Goal: Contribute content: Contribute content

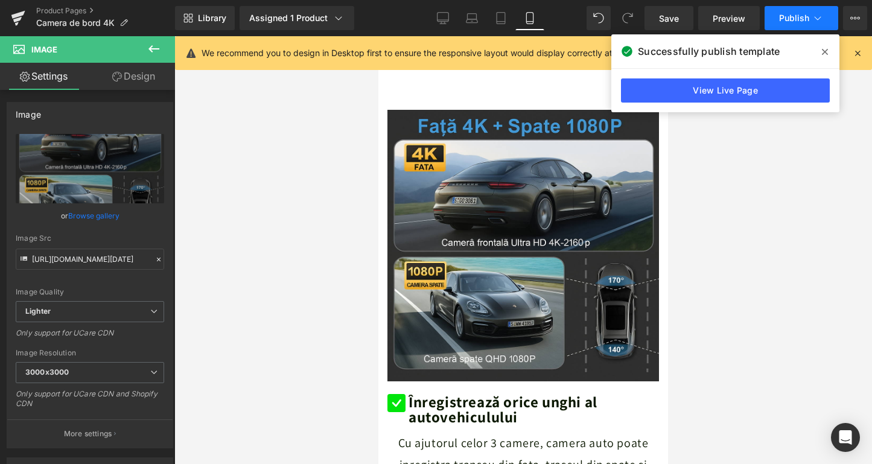
click at [787, 17] on span "Publish" at bounding box center [794, 18] width 30 height 10
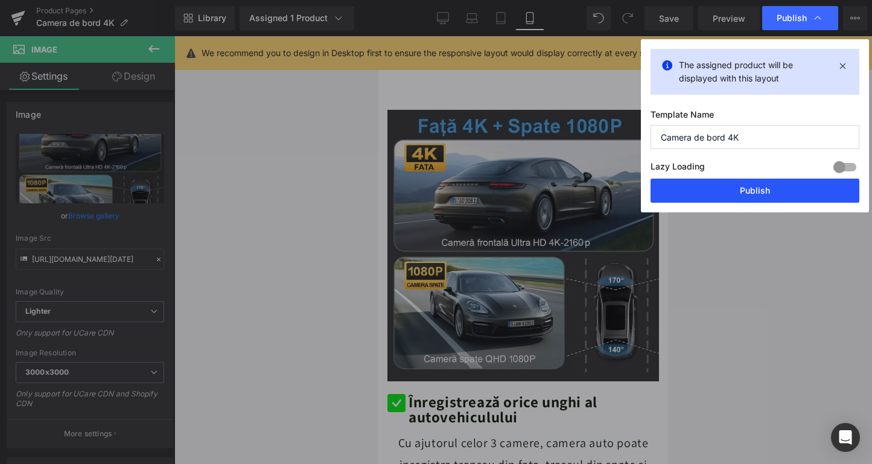
click at [744, 180] on button "Publish" at bounding box center [754, 191] width 209 height 24
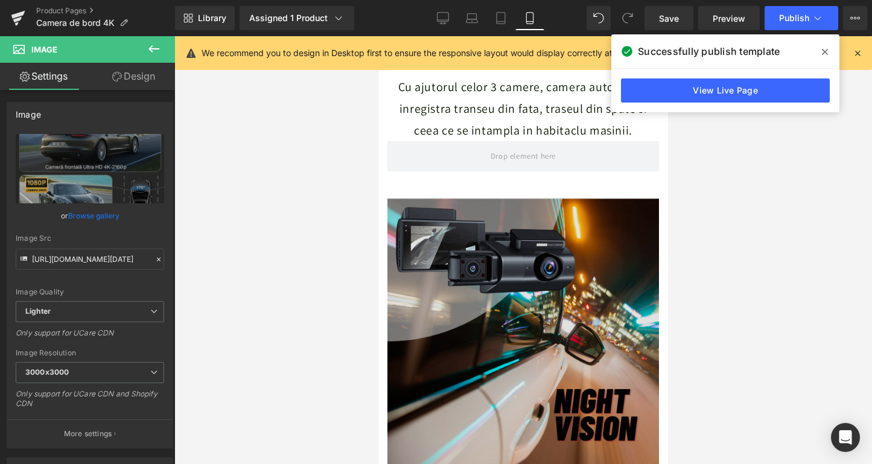
scroll to position [1288, 0]
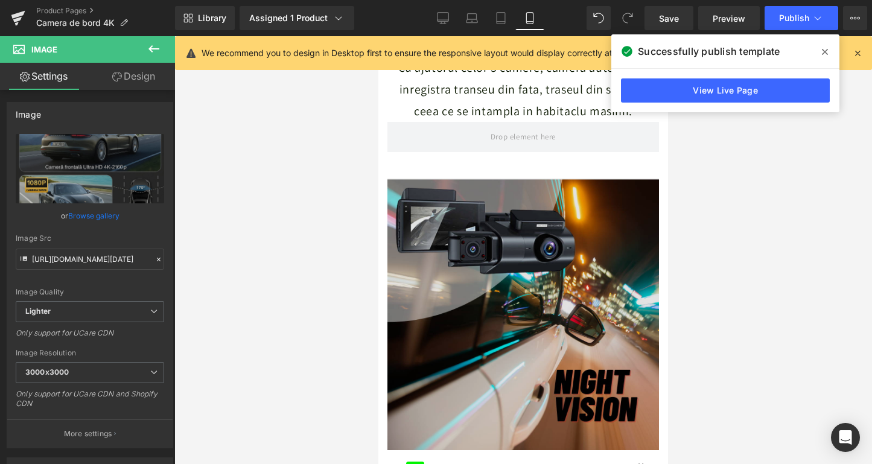
click at [494, 212] on img at bounding box center [522, 314] width 271 height 271
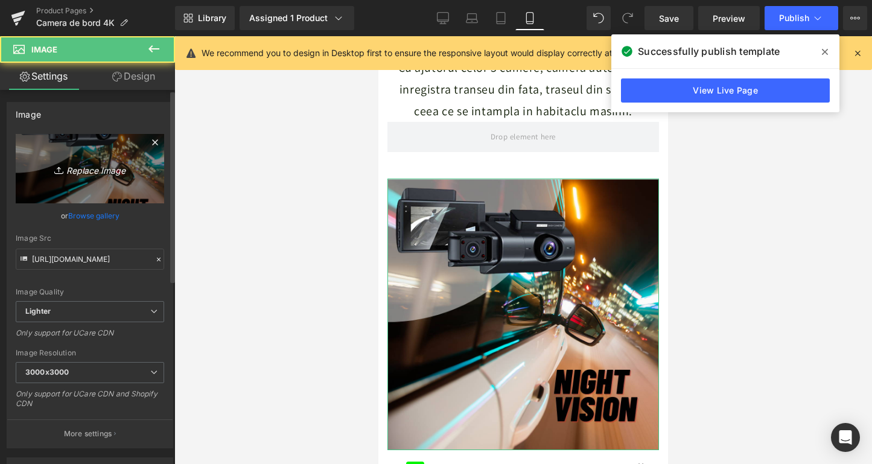
click at [101, 168] on icon "Replace Image" at bounding box center [90, 168] width 97 height 15
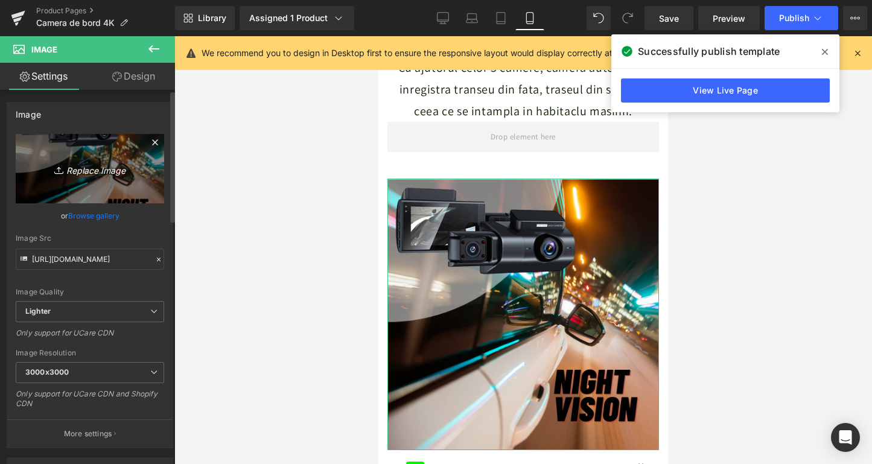
type input "C:\fakepath\ChatGPT Image [DATE], 17_53_19.png"
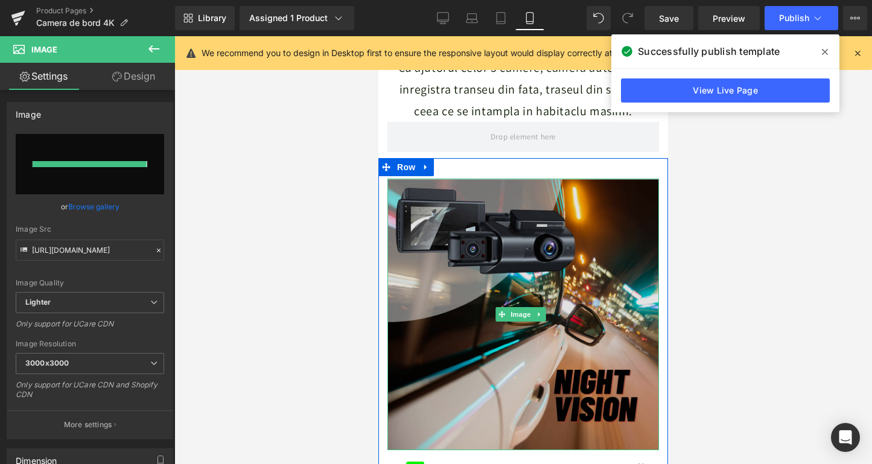
type input "[URL][DOMAIN_NAME][DATE]"
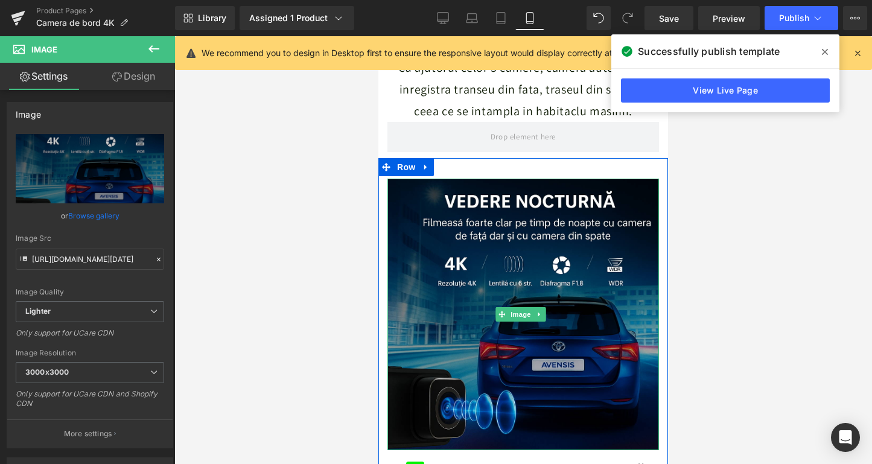
scroll to position [1703, 0]
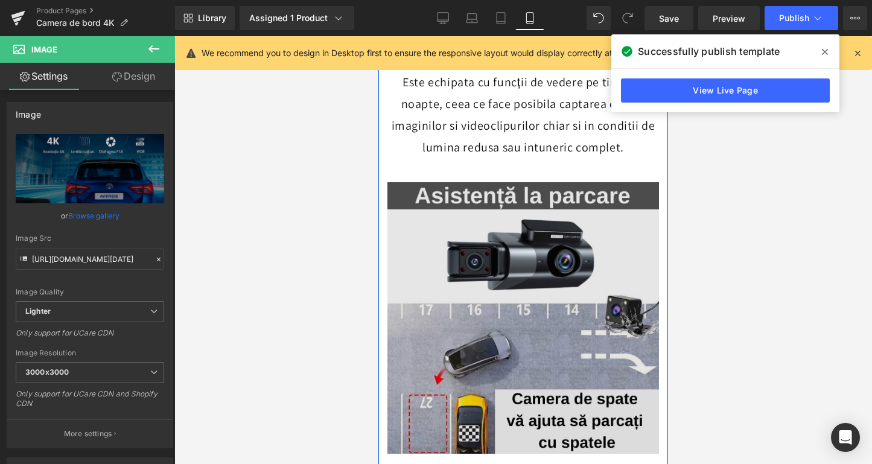
click at [563, 276] on img at bounding box center [522, 317] width 271 height 271
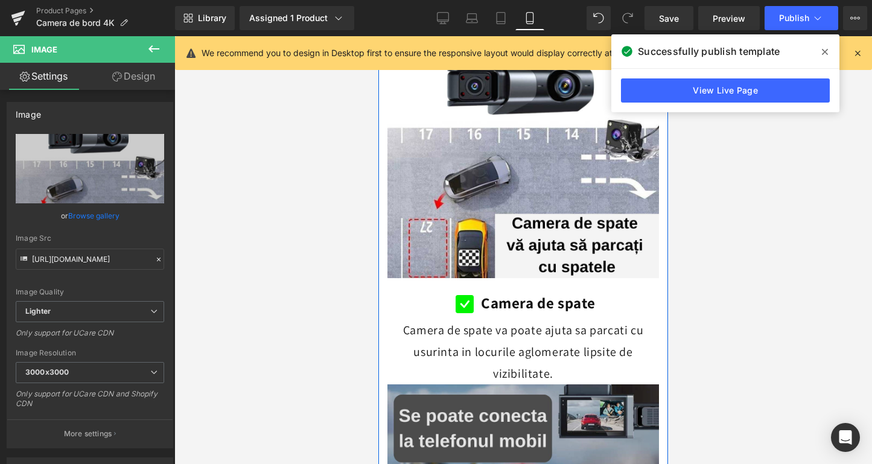
scroll to position [2134, 0]
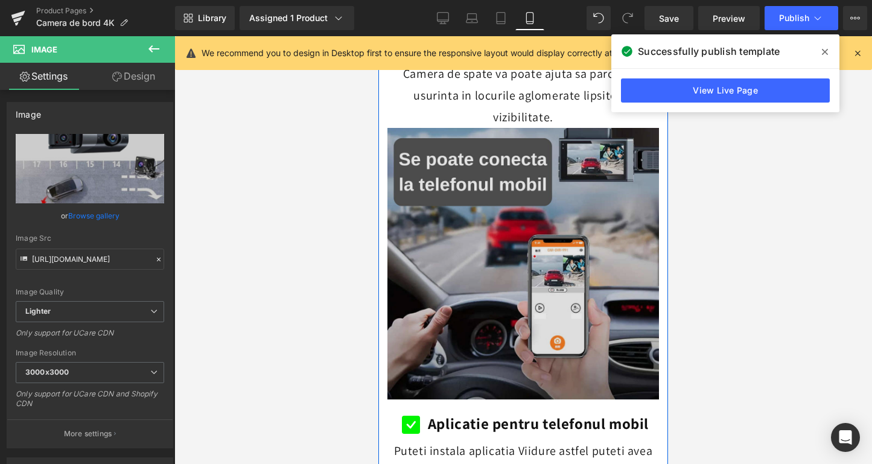
click at [554, 274] on img at bounding box center [522, 263] width 271 height 271
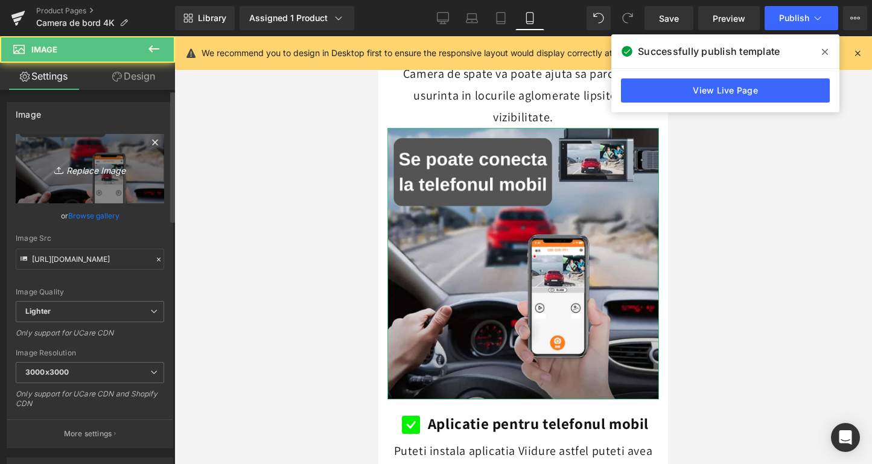
click at [139, 185] on link "Replace Image" at bounding box center [90, 168] width 148 height 69
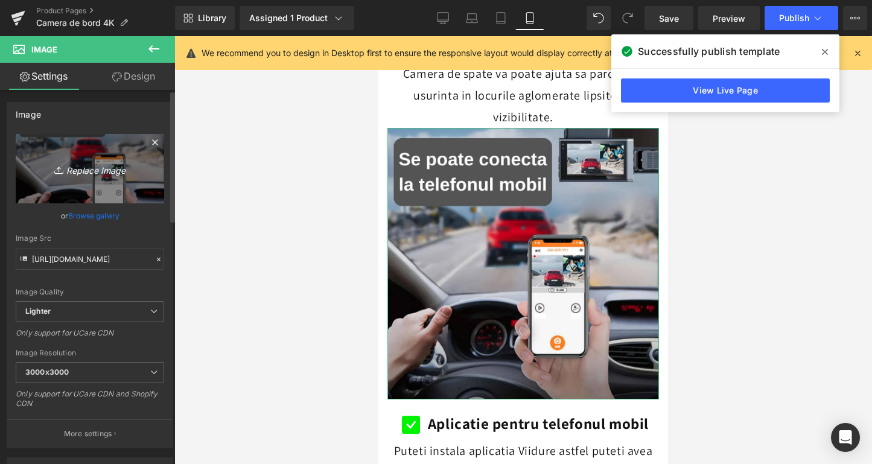
type input "C:\fakepath\ChatGPT Image [DATE], 18_07_02.png"
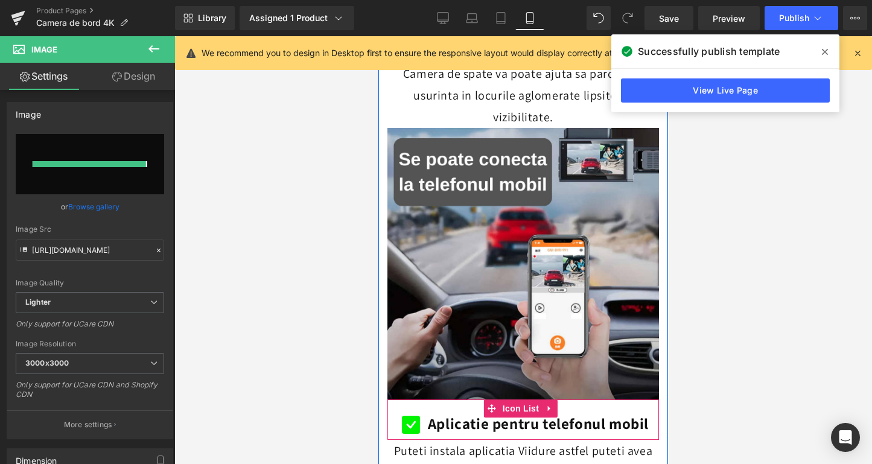
type input "[URL][DOMAIN_NAME][DATE]"
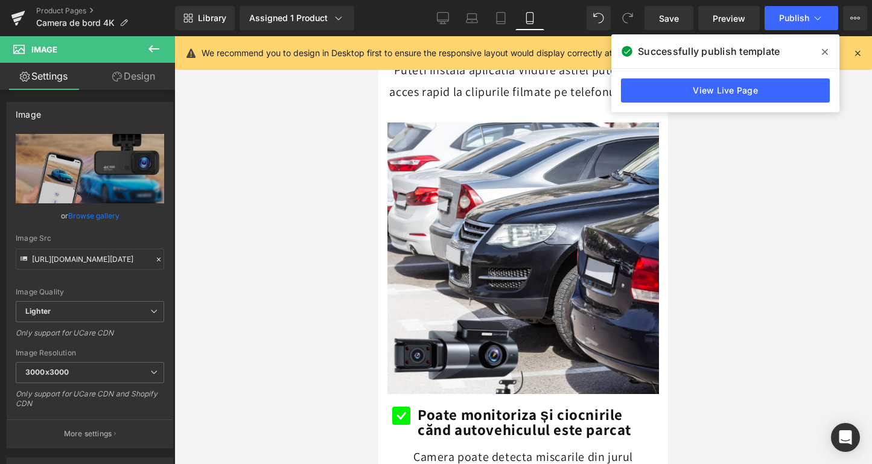
scroll to position [2628, 0]
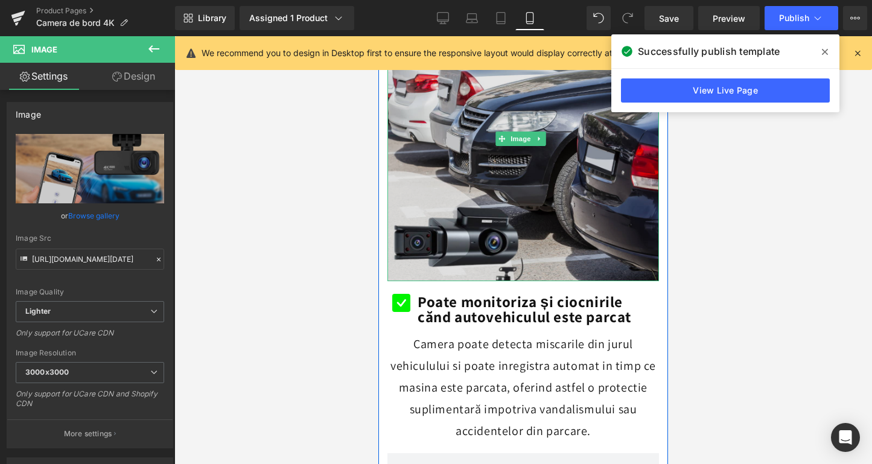
click at [536, 201] on img at bounding box center [522, 139] width 271 height 284
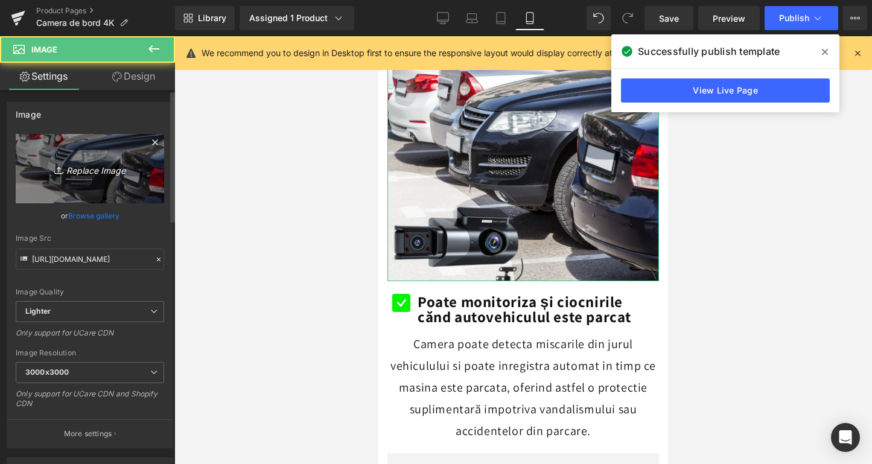
click at [107, 189] on link "Replace Image" at bounding box center [90, 168] width 148 height 69
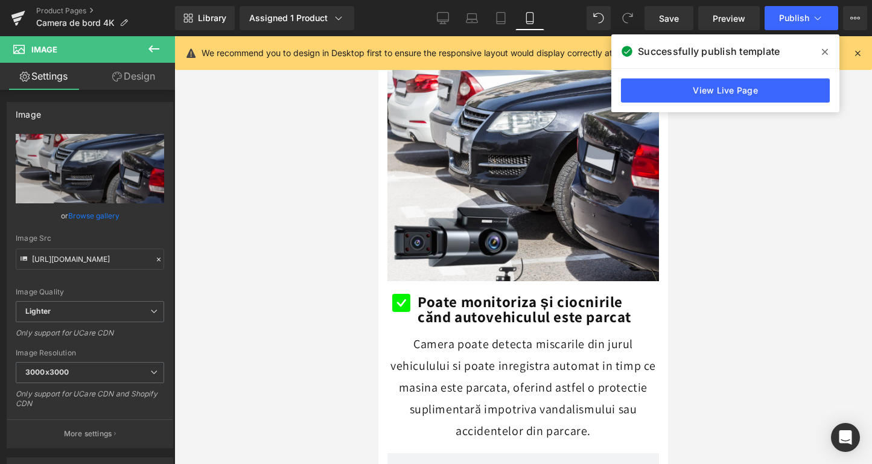
click at [828, 49] on span at bounding box center [824, 51] width 19 height 19
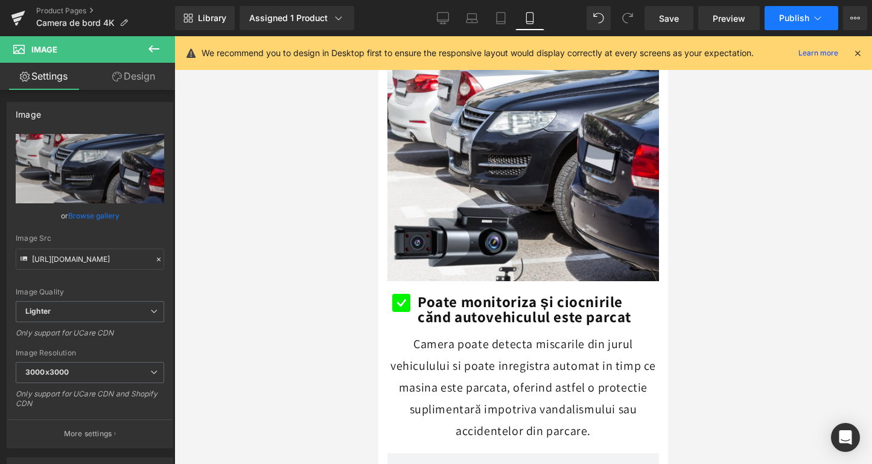
click at [801, 16] on span "Publish" at bounding box center [794, 18] width 30 height 10
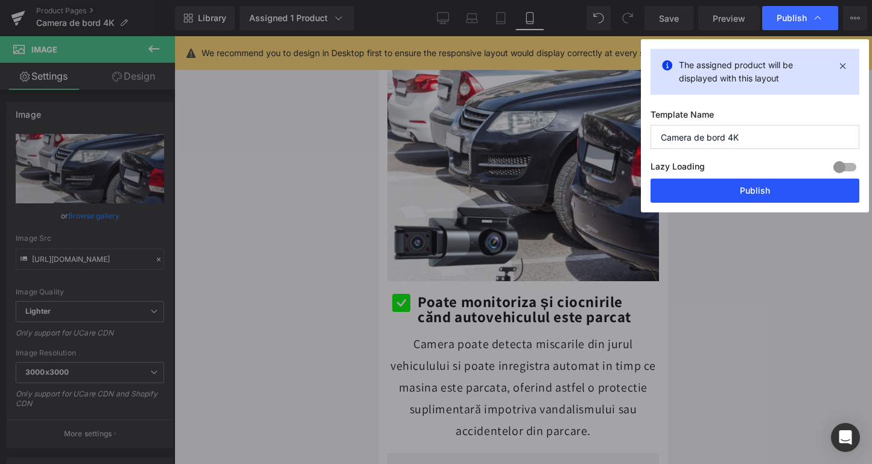
click at [749, 186] on button "Publish" at bounding box center [754, 191] width 209 height 24
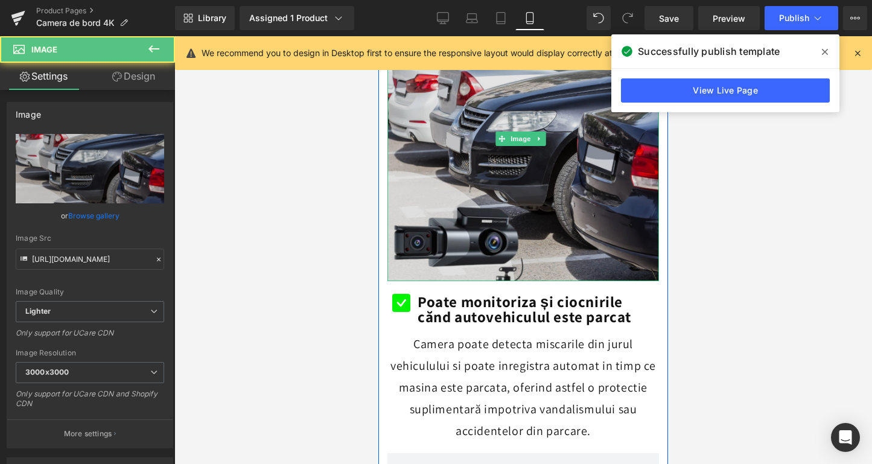
click at [540, 187] on img at bounding box center [522, 139] width 271 height 284
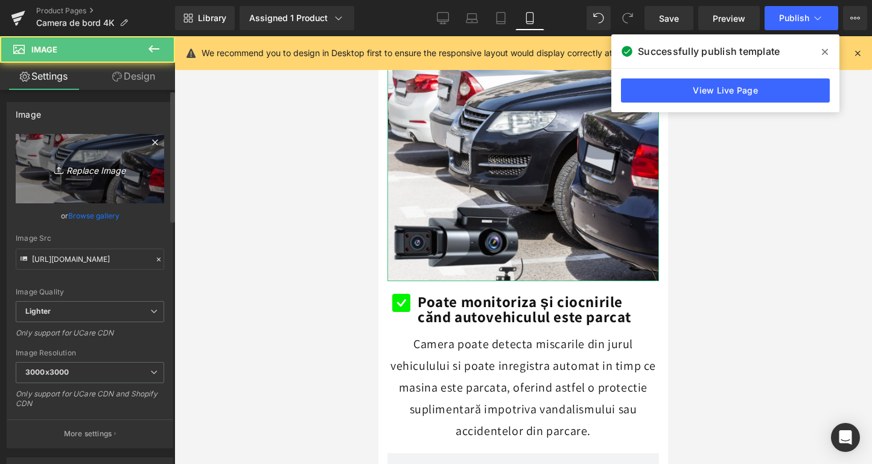
click at [84, 157] on link "Replace Image" at bounding box center [90, 168] width 148 height 69
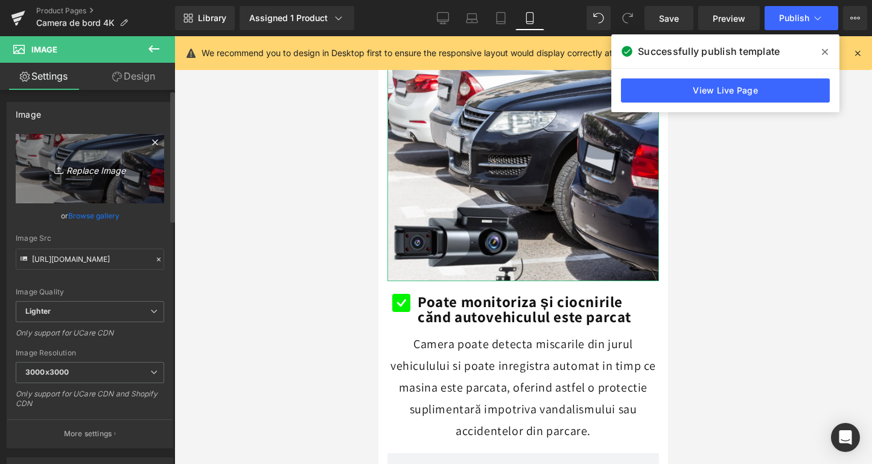
type input "C:\fakepath\ChatGPT Image [DATE], 20_20_44.png"
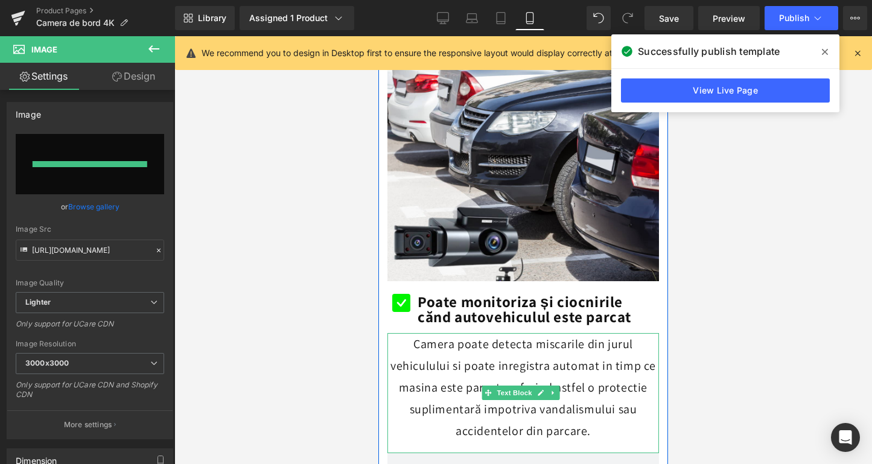
type input "[URL][DOMAIN_NAME][DATE]"
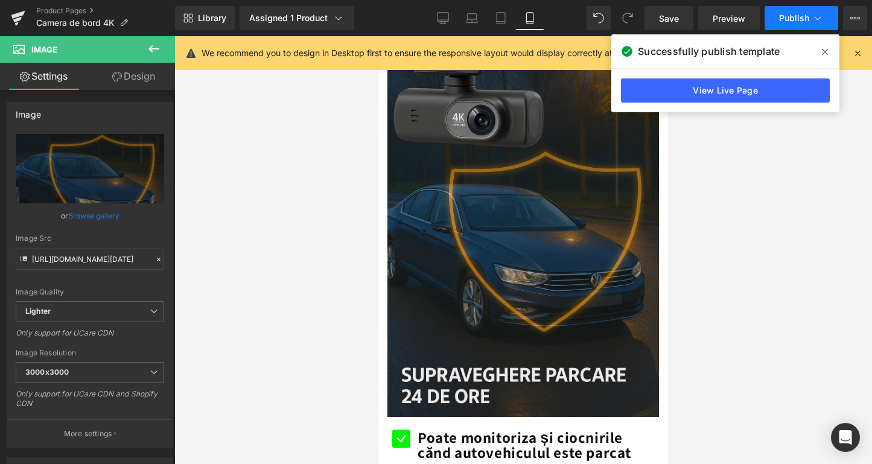
click at [796, 18] on span "Publish" at bounding box center [794, 18] width 30 height 10
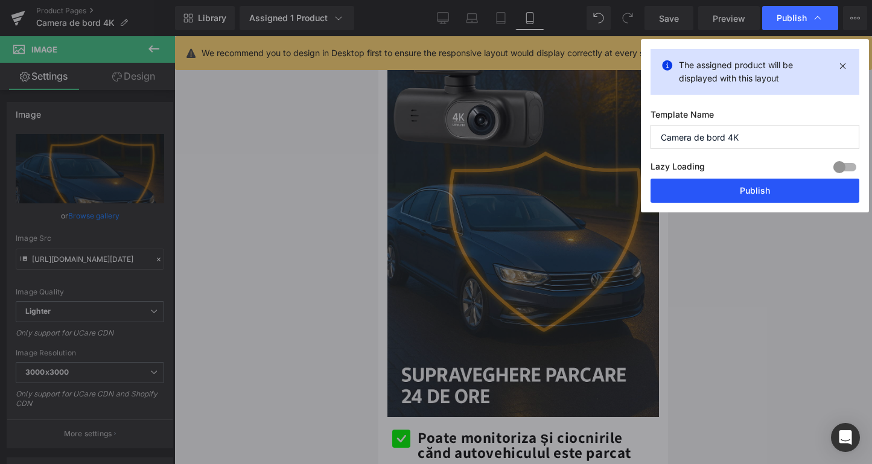
click at [730, 181] on button "Publish" at bounding box center [754, 191] width 209 height 24
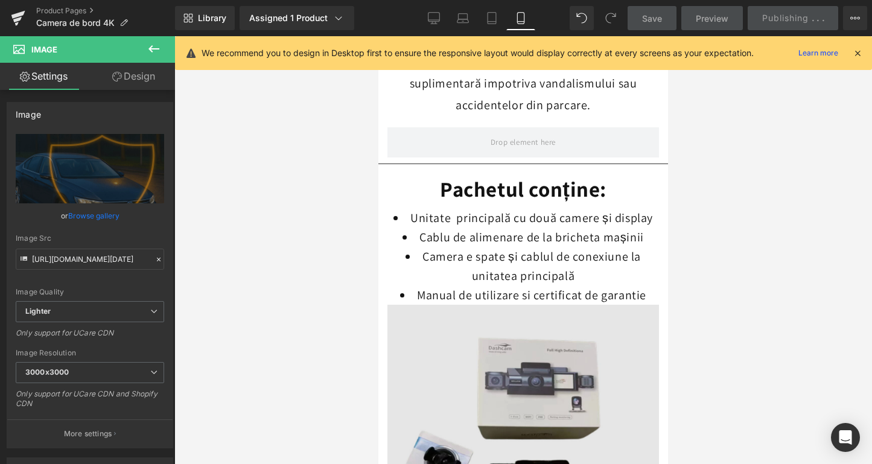
scroll to position [3325, 0]
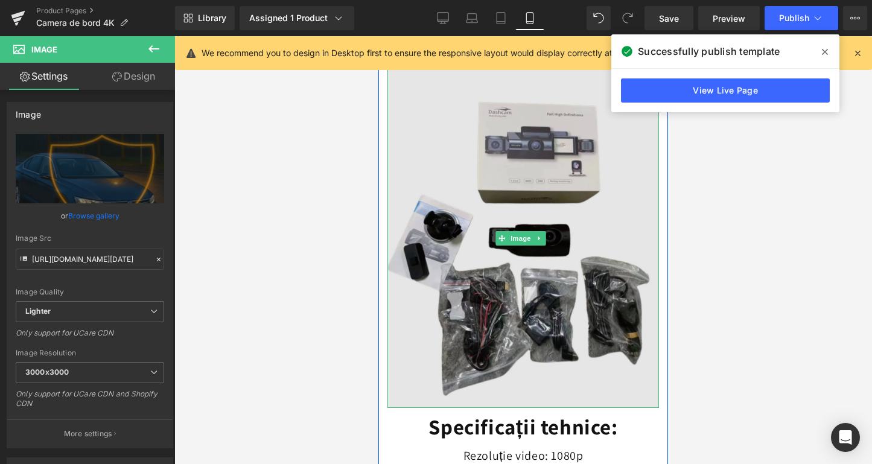
click at [480, 240] on img at bounding box center [522, 239] width 271 height 340
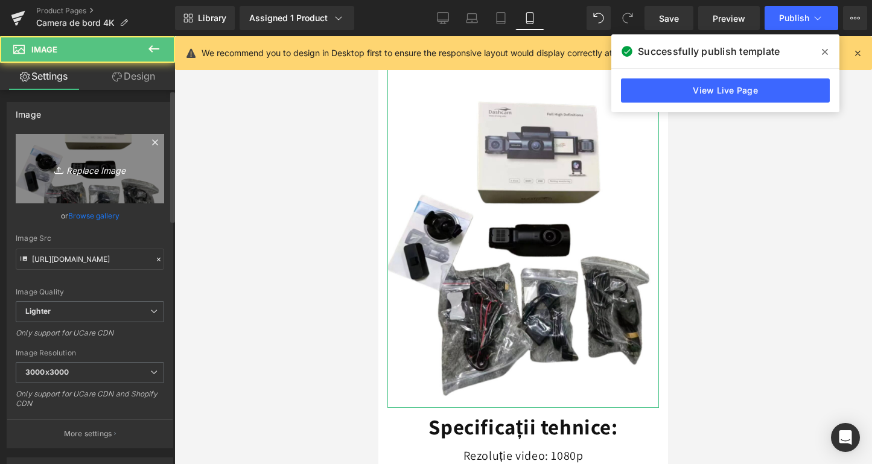
click at [142, 181] on link "Replace Image" at bounding box center [90, 168] width 148 height 69
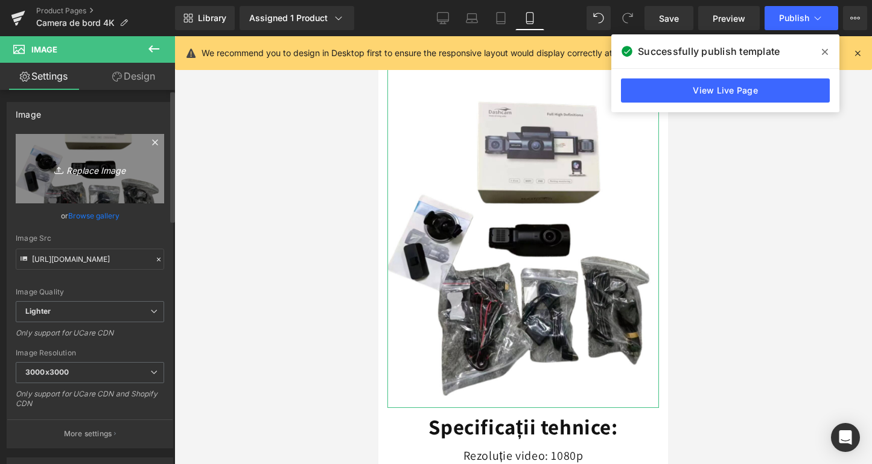
type input "C:\fakepath\ChatGPT Image [DATE], 20_26_32.png"
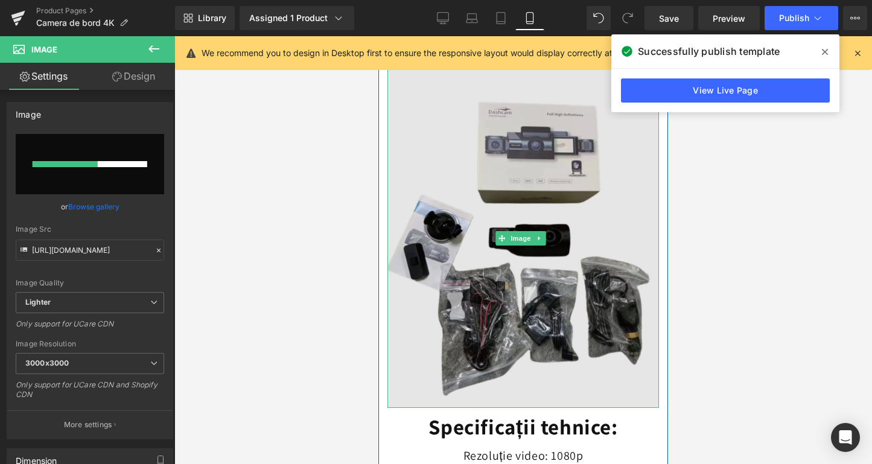
scroll to position [3301, 0]
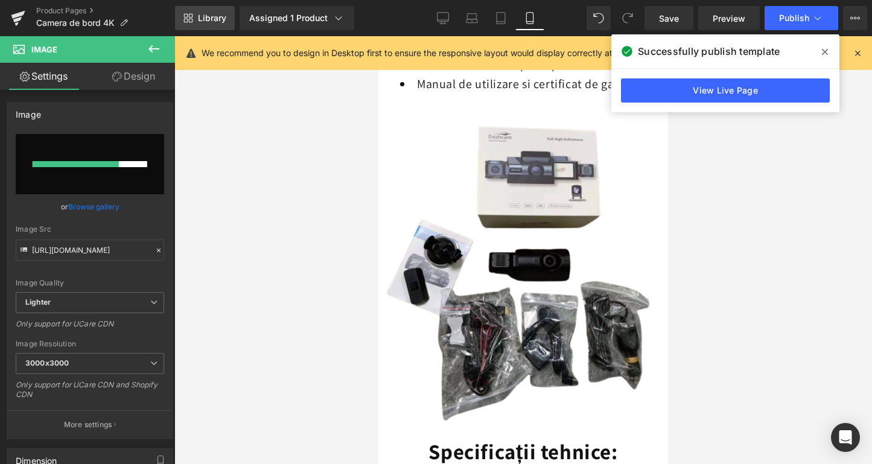
type input "[URL][DOMAIN_NAME][DATE]"
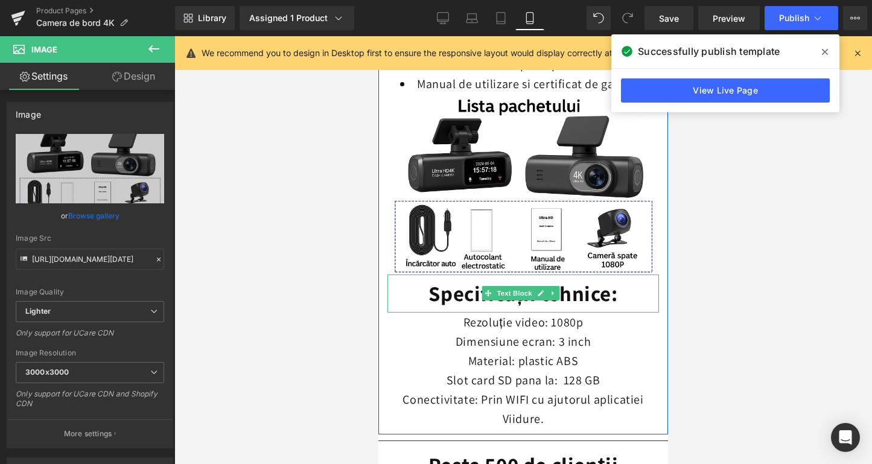
scroll to position [3278, 0]
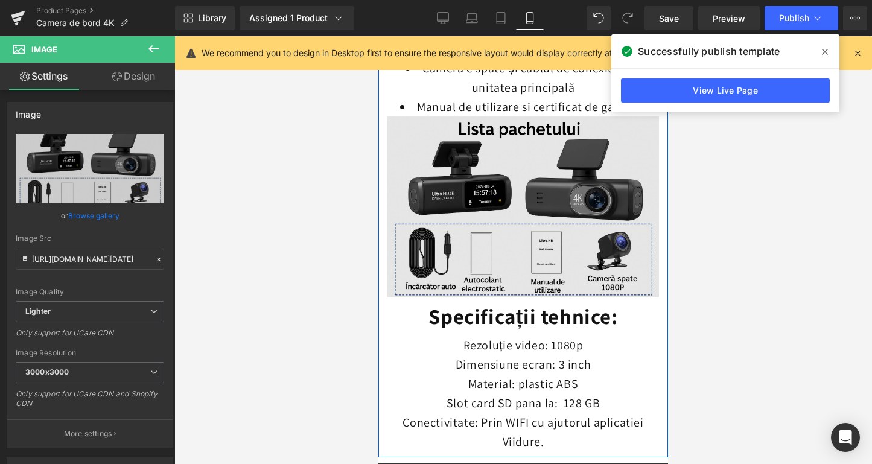
click at [524, 180] on img at bounding box center [522, 206] width 271 height 181
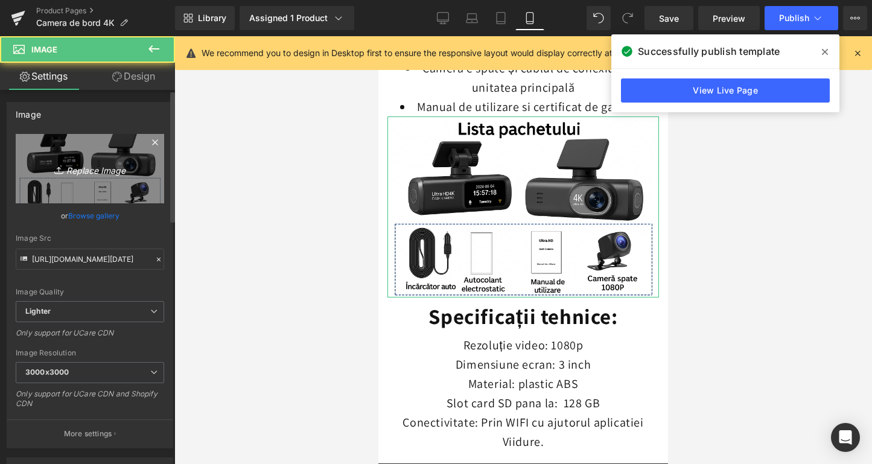
click at [86, 160] on link "Replace Image" at bounding box center [90, 168] width 148 height 69
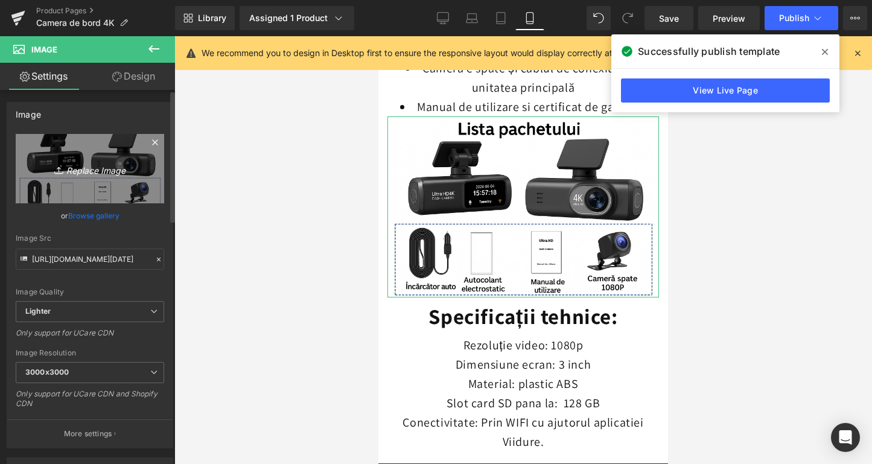
type input "C:\fakepath\ChatGPT Image [DATE], 20_30_24.png"
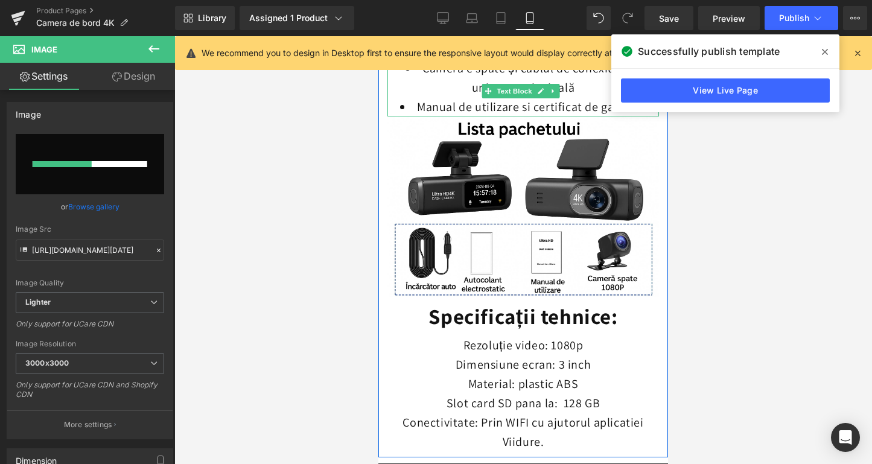
type input "[URL][DOMAIN_NAME][DATE]"
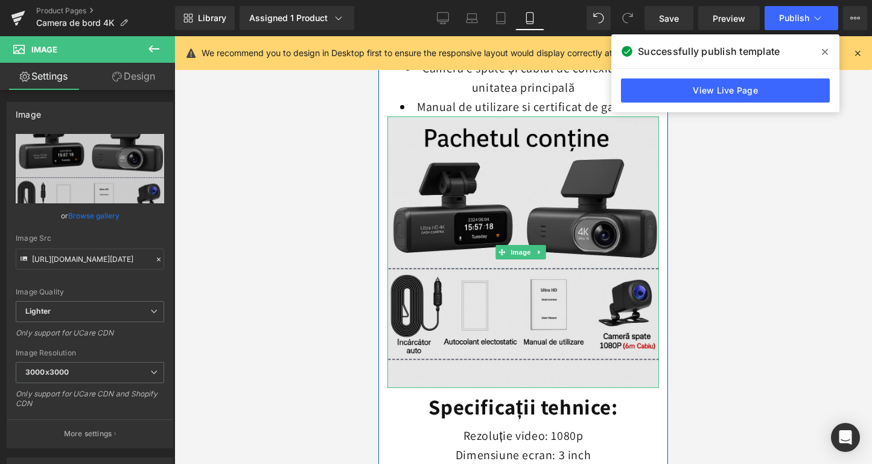
scroll to position [3302, 0]
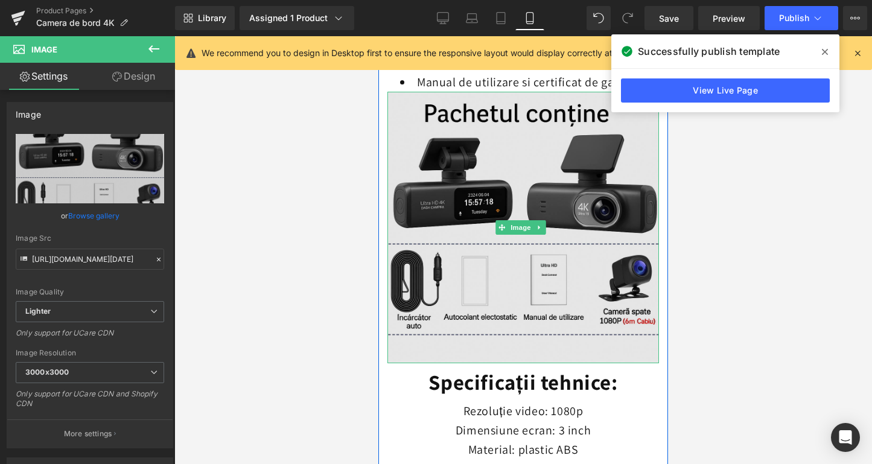
click at [492, 232] on img at bounding box center [522, 227] width 271 height 271
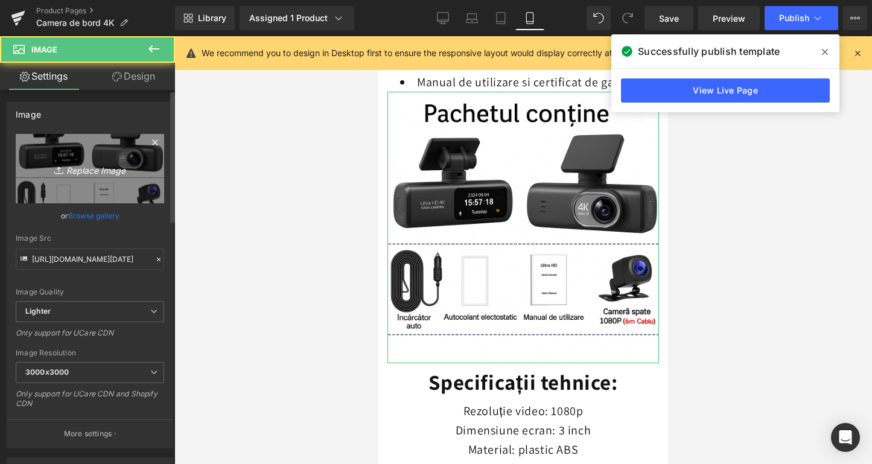
click at [90, 164] on icon "Replace Image" at bounding box center [90, 168] width 97 height 15
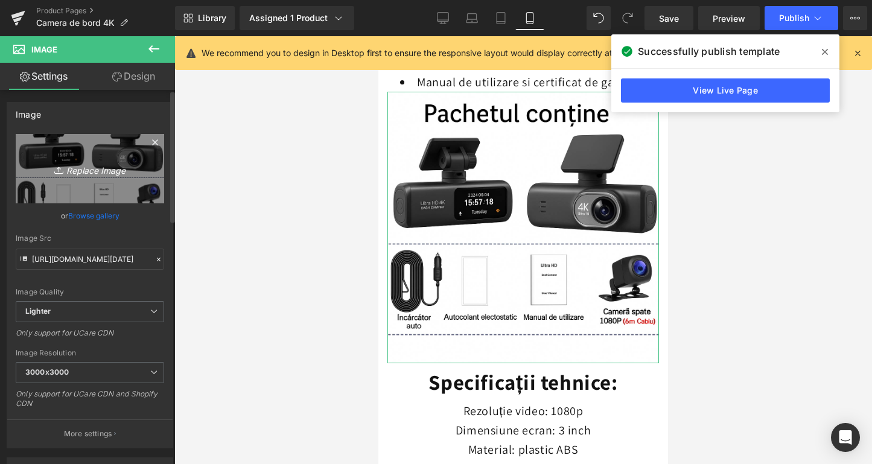
type input "C:\fakepath\ChatGPT Image [DATE], 20_32_44.png"
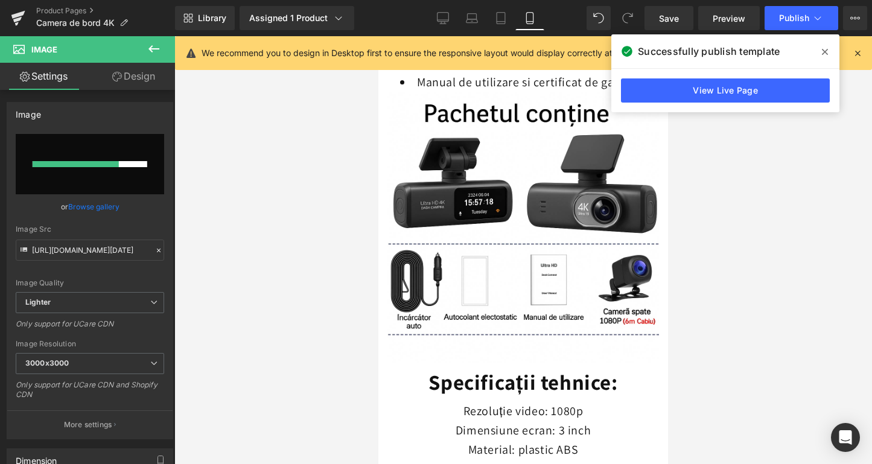
click at [829, 52] on span at bounding box center [824, 51] width 19 height 19
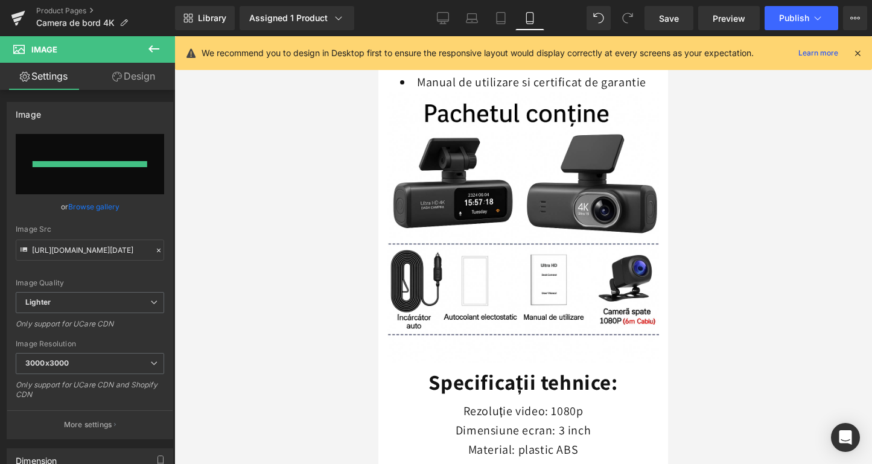
type input "[URL][DOMAIN_NAME][DATE]"
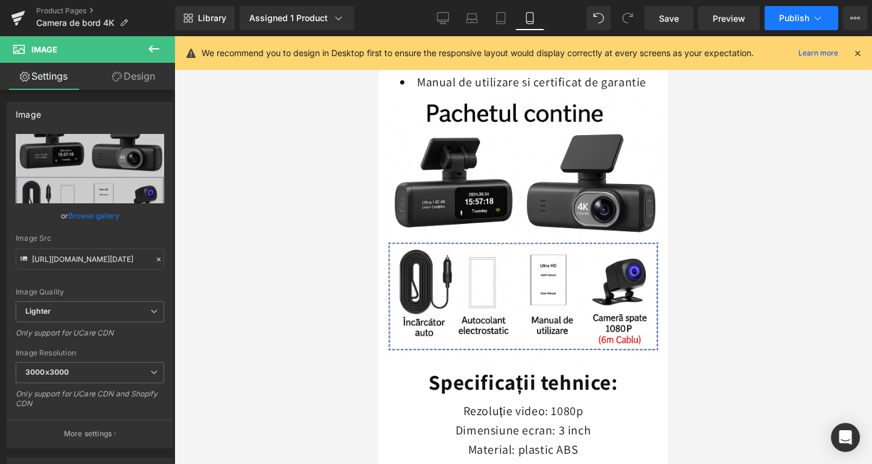
click at [783, 22] on span "Publish" at bounding box center [794, 18] width 30 height 10
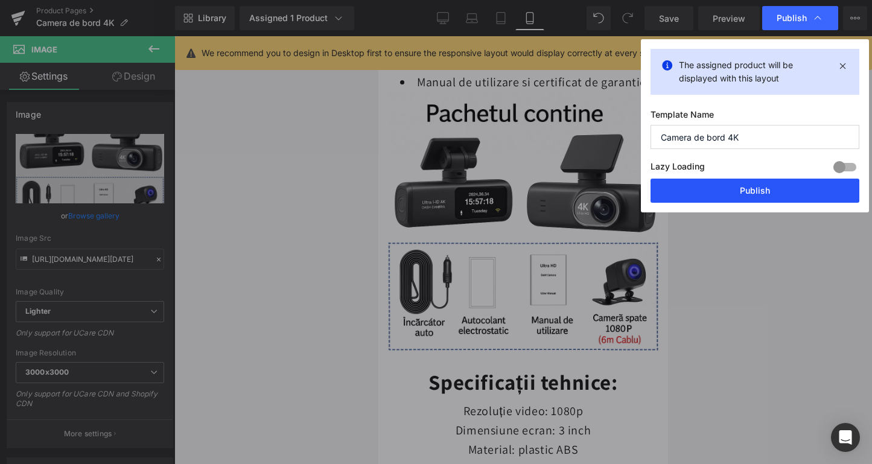
click at [729, 193] on button "Publish" at bounding box center [754, 191] width 209 height 24
